Goal: Information Seeking & Learning: Find specific fact

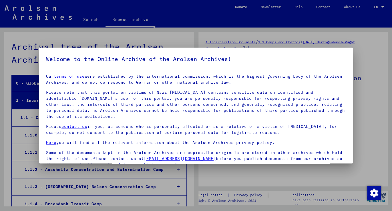
scroll to position [5438, 0]
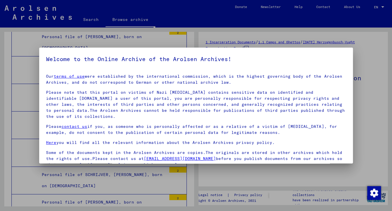
click at [368, 60] on div at bounding box center [196, 105] width 392 height 211
click at [367, 60] on div at bounding box center [196, 105] width 392 height 211
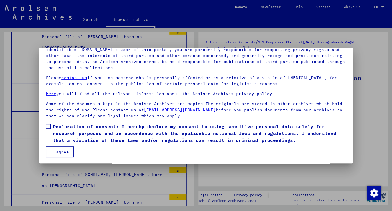
scroll to position [48, 0]
click at [47, 126] on span at bounding box center [48, 127] width 5 height 5
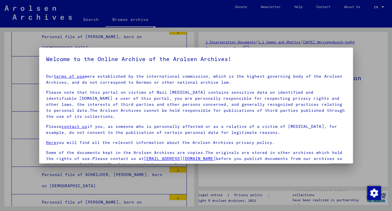
click at [57, 149] on mat-dialog-content "Our terms of use were established by the international commission, which is the…" at bounding box center [196, 137] width 314 height 137
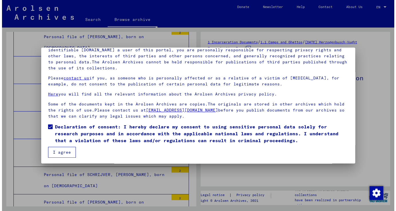
scroll to position [48, 0]
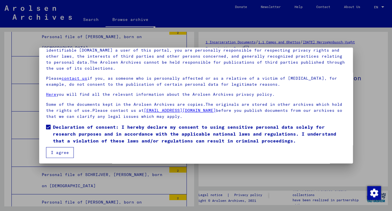
click at [59, 152] on button "I agree" at bounding box center [60, 152] width 28 height 11
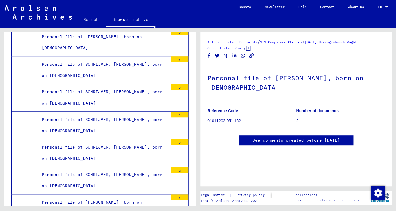
scroll to position [15, 0]
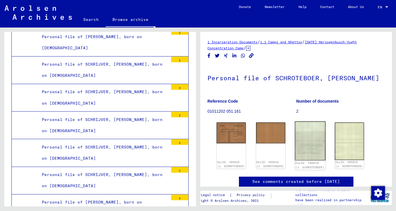
click at [316, 151] on img at bounding box center [310, 140] width 31 height 39
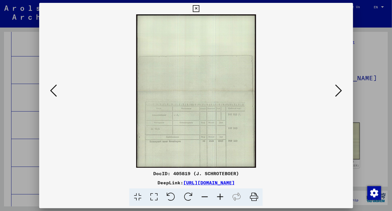
click at [51, 92] on icon at bounding box center [53, 91] width 7 height 14
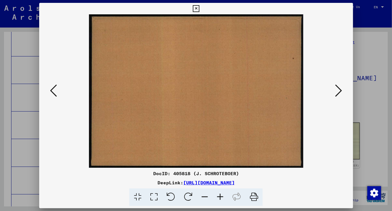
click at [50, 92] on icon at bounding box center [53, 91] width 7 height 14
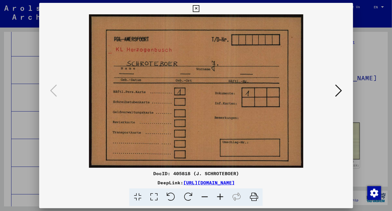
click at [200, 8] on icon at bounding box center [196, 8] width 7 height 7
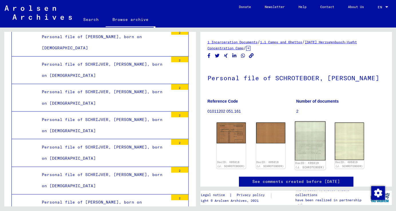
click at [302, 146] on img at bounding box center [310, 140] width 31 height 39
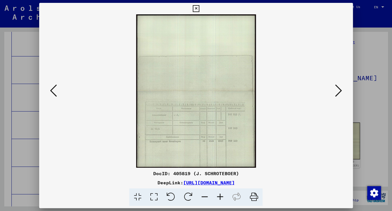
click at [24, 44] on div at bounding box center [196, 105] width 392 height 211
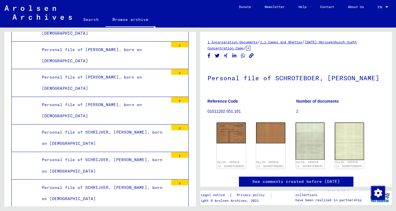
scroll to position [5371, 0]
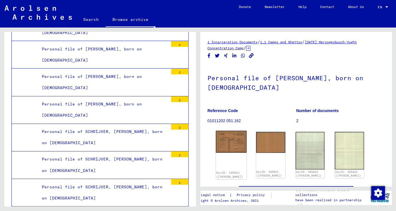
click at [232, 143] on img at bounding box center [231, 142] width 31 height 22
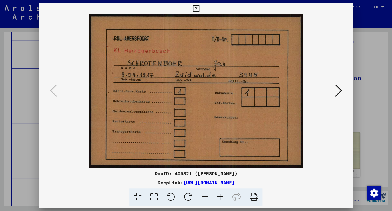
click at [200, 8] on icon at bounding box center [196, 8] width 7 height 7
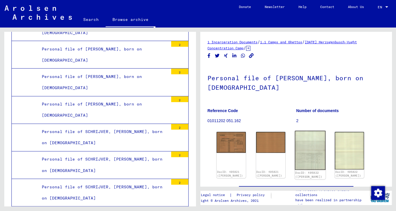
click at [299, 152] on img at bounding box center [310, 150] width 31 height 39
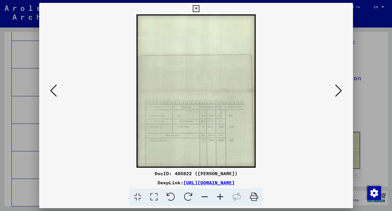
drag, startPoint x: 349, startPoint y: 9, endPoint x: 349, endPoint y: 12, distance: 3.4
click at [200, 10] on icon at bounding box center [196, 8] width 7 height 7
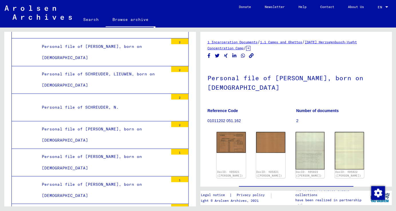
scroll to position [4657, 0]
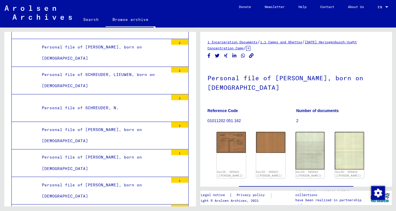
click at [94, 19] on link "Search" at bounding box center [90, 20] width 29 height 14
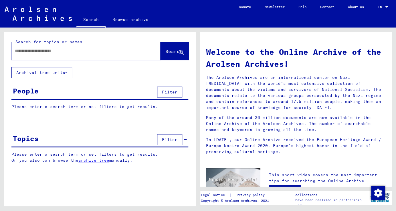
drag, startPoint x: 93, startPoint y: 50, endPoint x: 99, endPoint y: 49, distance: 5.4
click at [93, 50] on input "text" at bounding box center [79, 51] width 129 height 6
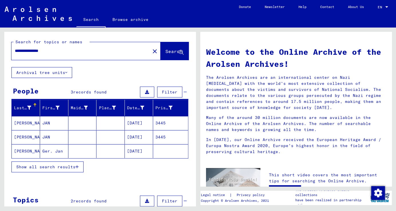
click at [141, 122] on mat-cell "[DATE]" at bounding box center [139, 123] width 28 height 14
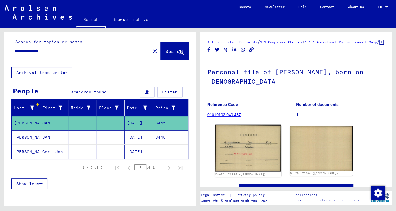
click at [252, 145] on img at bounding box center [248, 148] width 66 height 47
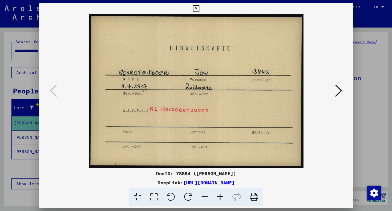
click at [200, 8] on icon at bounding box center [196, 8] width 7 height 7
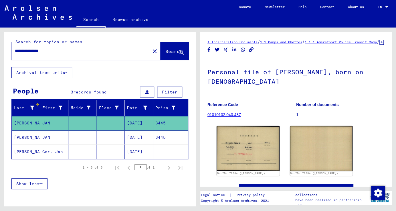
click at [128, 139] on mat-cell "[DATE]" at bounding box center [139, 137] width 28 height 14
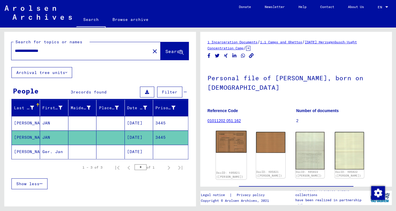
click at [222, 141] on img at bounding box center [231, 142] width 31 height 22
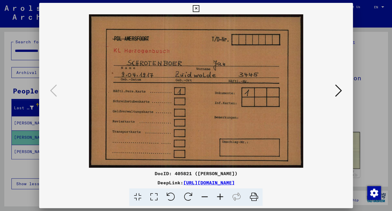
click at [339, 90] on icon at bounding box center [338, 91] width 7 height 14
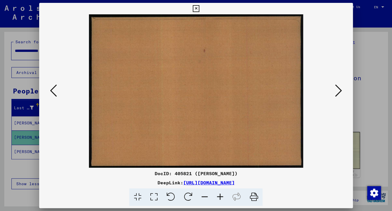
click at [339, 90] on icon at bounding box center [338, 91] width 7 height 14
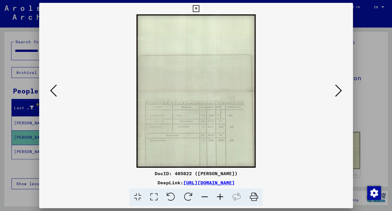
click at [200, 7] on icon at bounding box center [196, 8] width 7 height 7
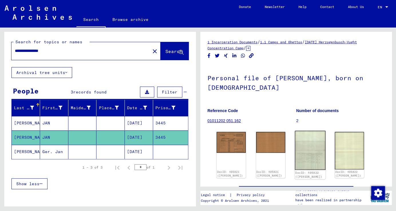
click at [305, 151] on img at bounding box center [310, 150] width 31 height 39
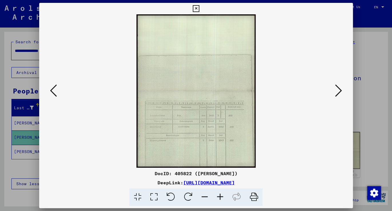
click at [50, 90] on icon at bounding box center [53, 91] width 7 height 14
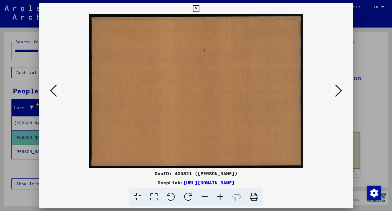
click at [24, 80] on div at bounding box center [196, 105] width 392 height 211
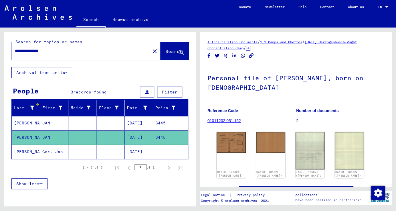
click at [66, 57] on div "**********" at bounding box center [85, 51] width 149 height 18
drag, startPoint x: 64, startPoint y: 52, endPoint x: 7, endPoint y: 50, distance: 57.9
click at [7, 50] on div "**********" at bounding box center [99, 49] width 191 height 35
type input "**********"
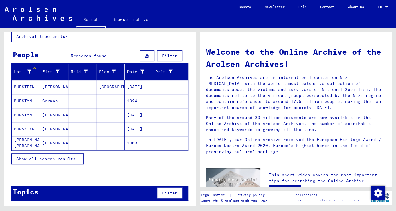
scroll to position [36, 0]
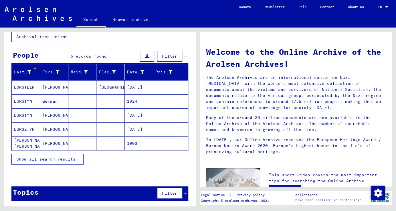
click at [58, 158] on span "Show all search results" at bounding box center [45, 158] width 59 height 5
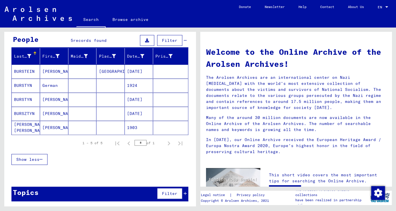
scroll to position [0, 0]
